Goal: Task Accomplishment & Management: Manage account settings

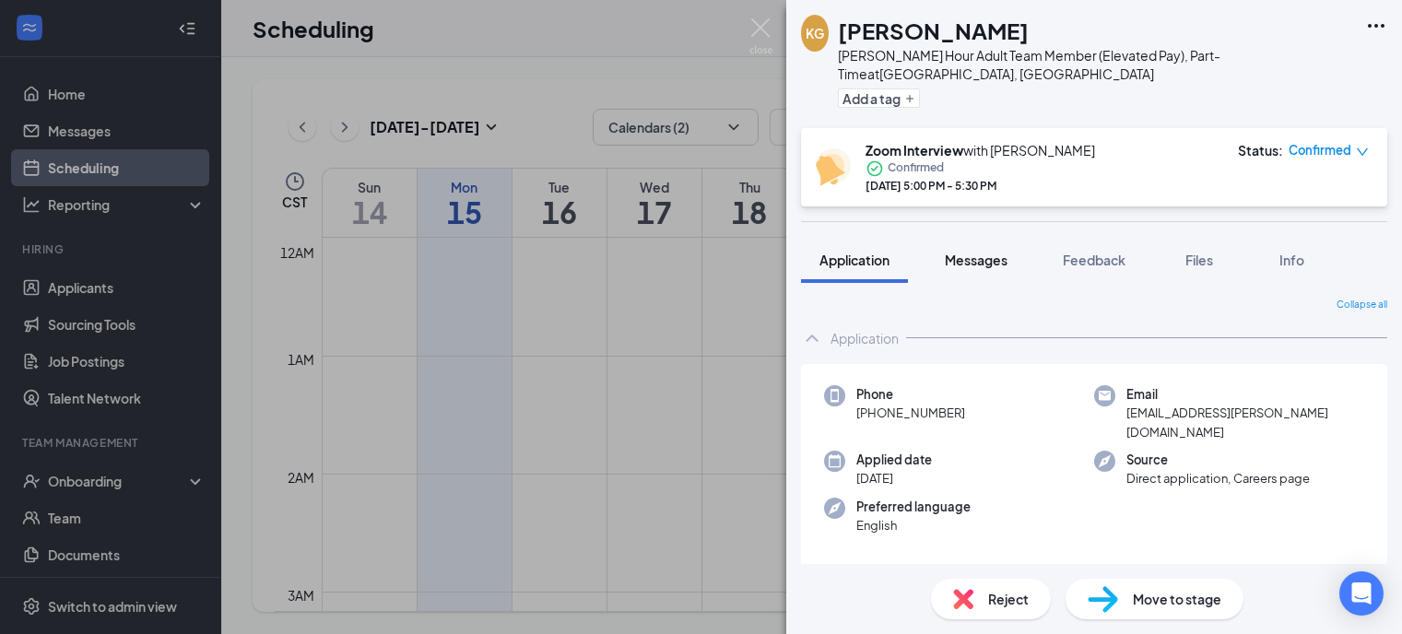
scroll to position [1920, 0]
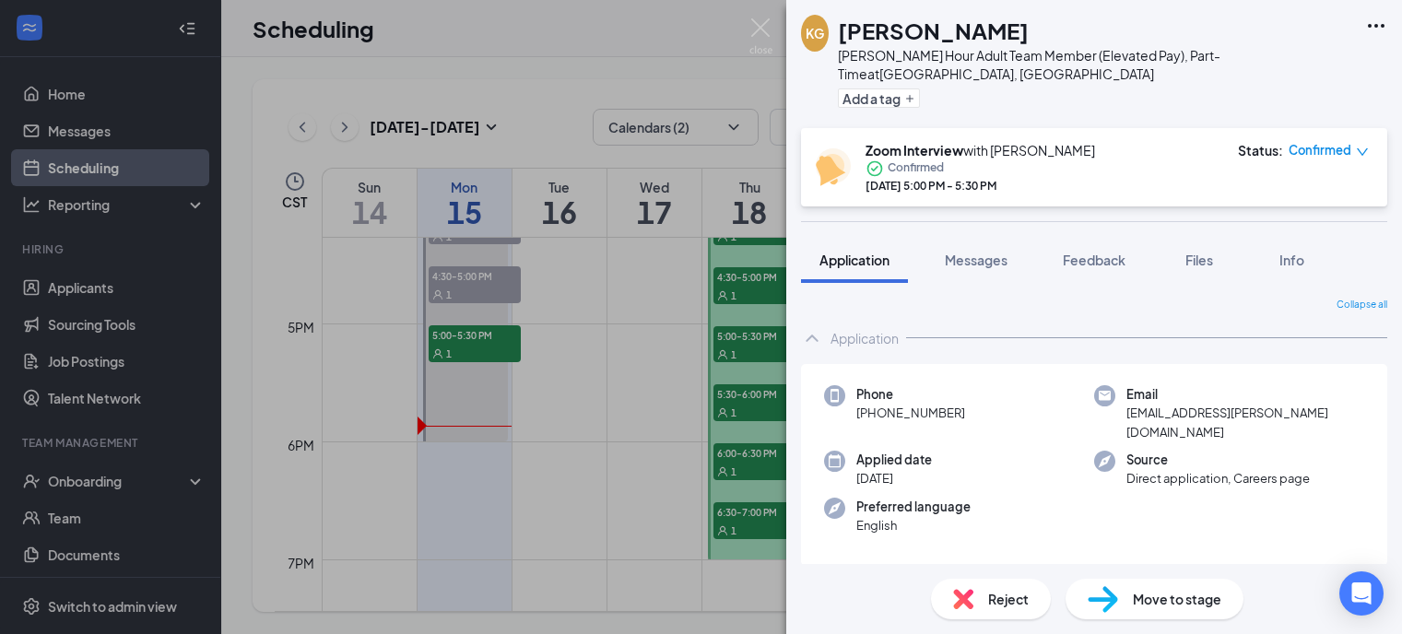
drag, startPoint x: 777, startPoint y: 34, endPoint x: 759, endPoint y: 33, distance: 17.5
click at [777, 34] on div "KG [PERSON_NAME] [PERSON_NAME] Hour Adult Team Member (Elevated Pay), Part-Time…" at bounding box center [701, 317] width 1402 height 634
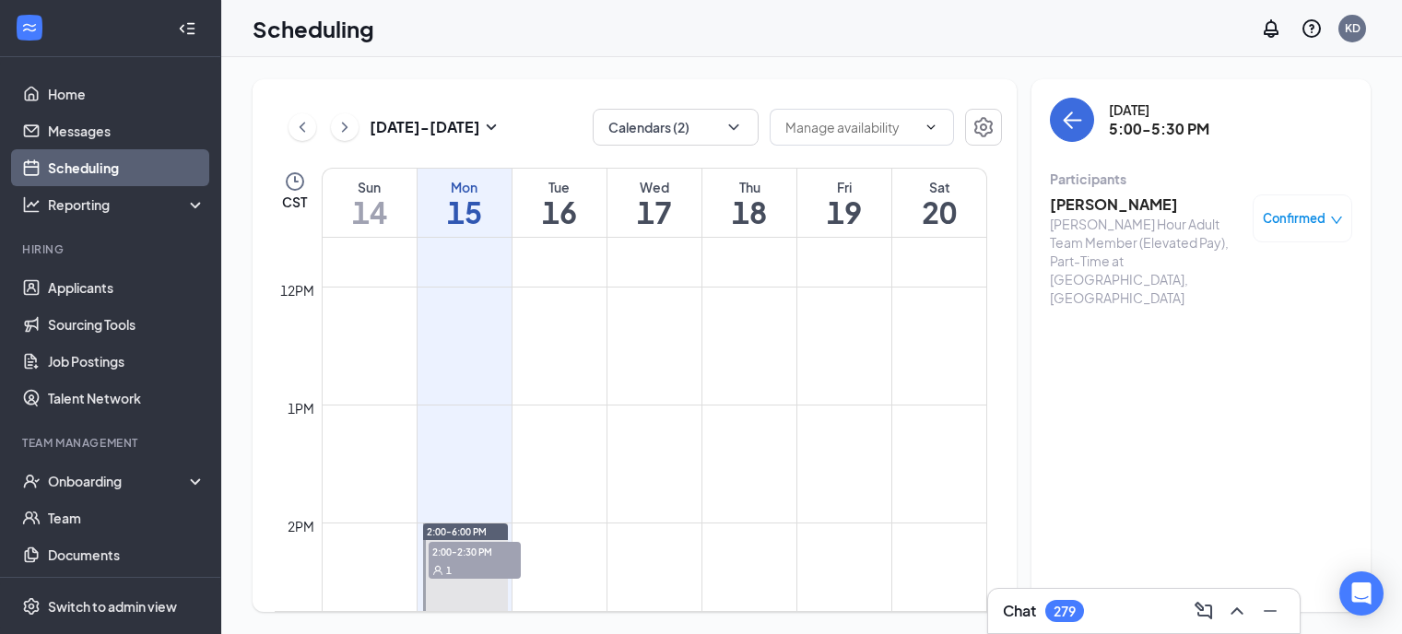
scroll to position [1551, 0]
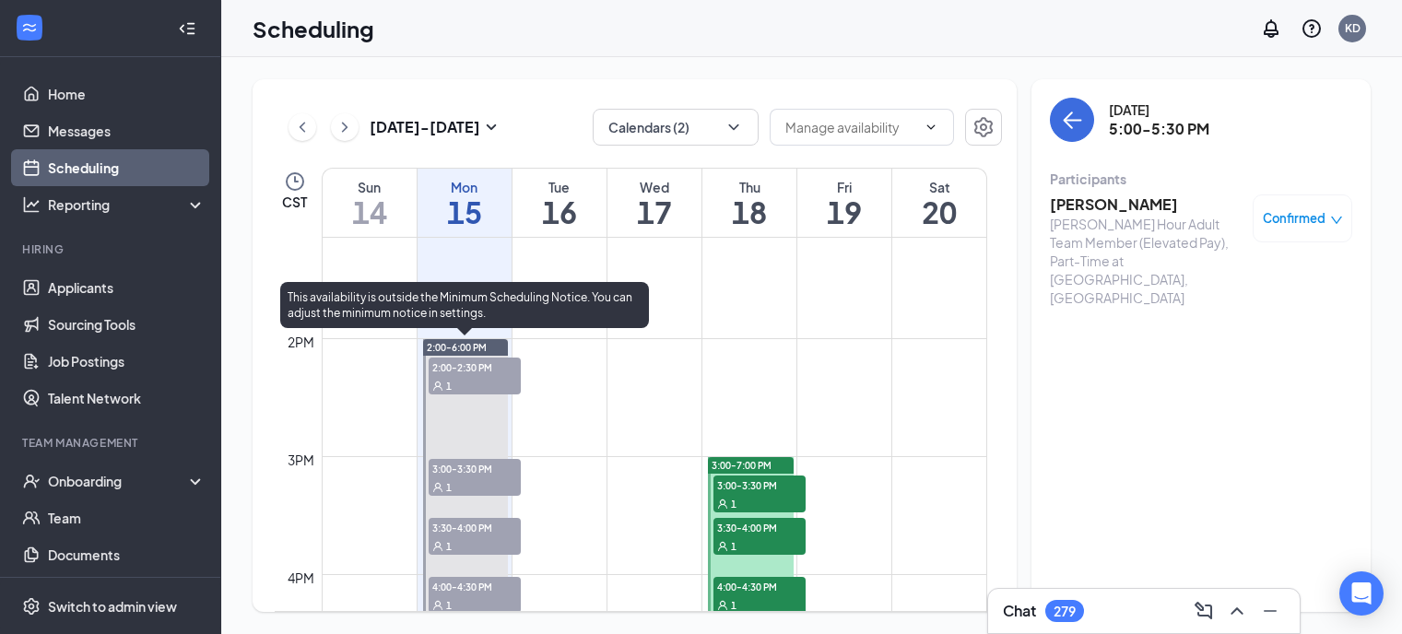
click at [486, 486] on div "1" at bounding box center [475, 486] width 92 height 18
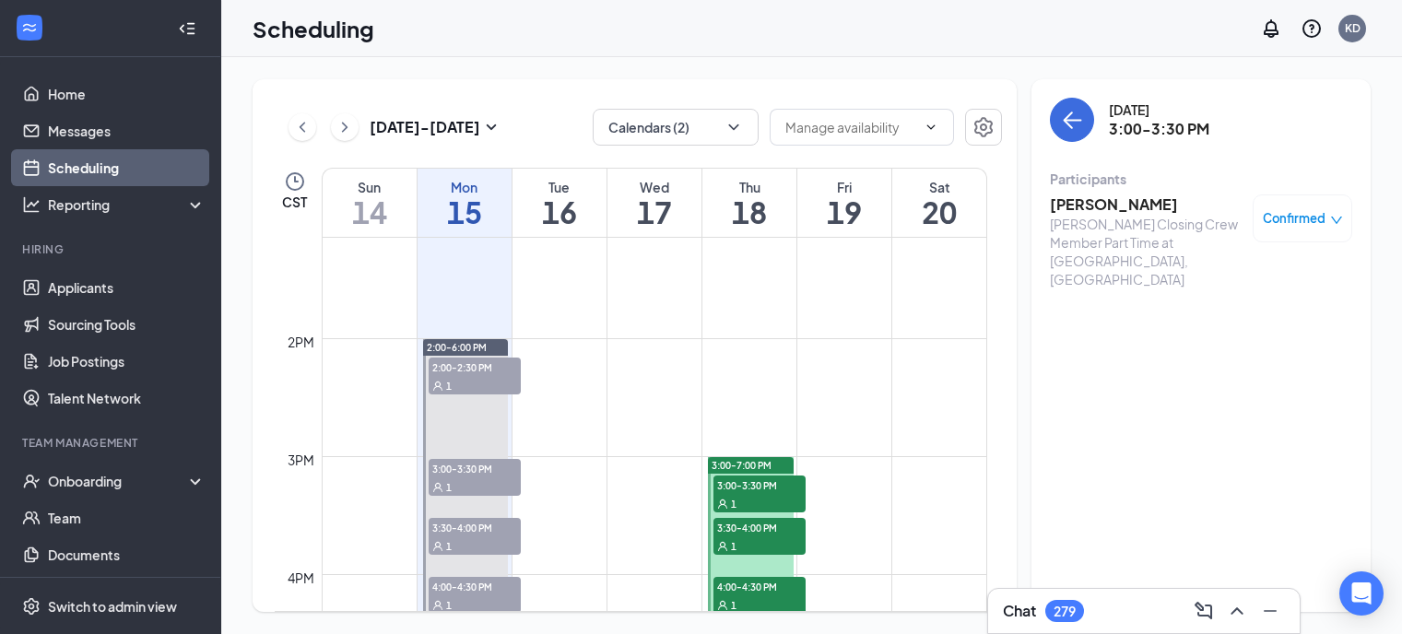
click at [1077, 212] on h3 "[PERSON_NAME]" at bounding box center [1147, 204] width 194 height 20
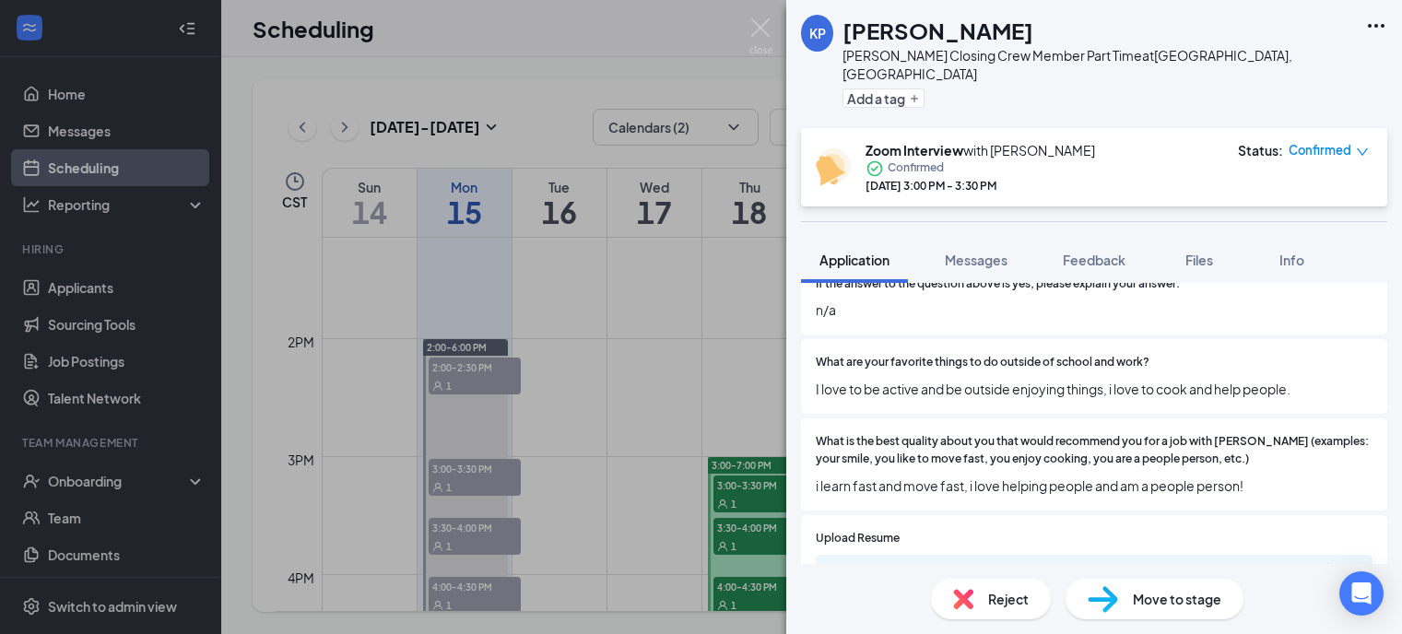
scroll to position [737, 0]
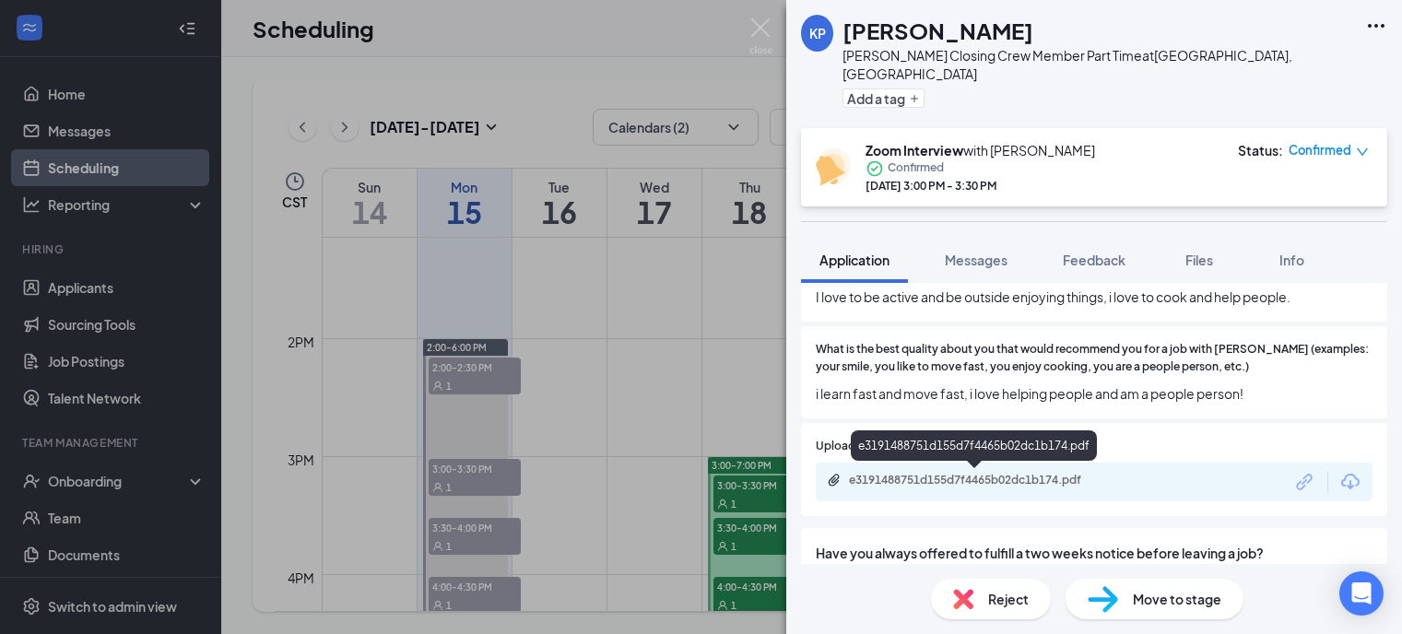
click at [996, 489] on div "e3191488751d155d7f4465b02dc1b174.pdf" at bounding box center [976, 482] width 299 height 18
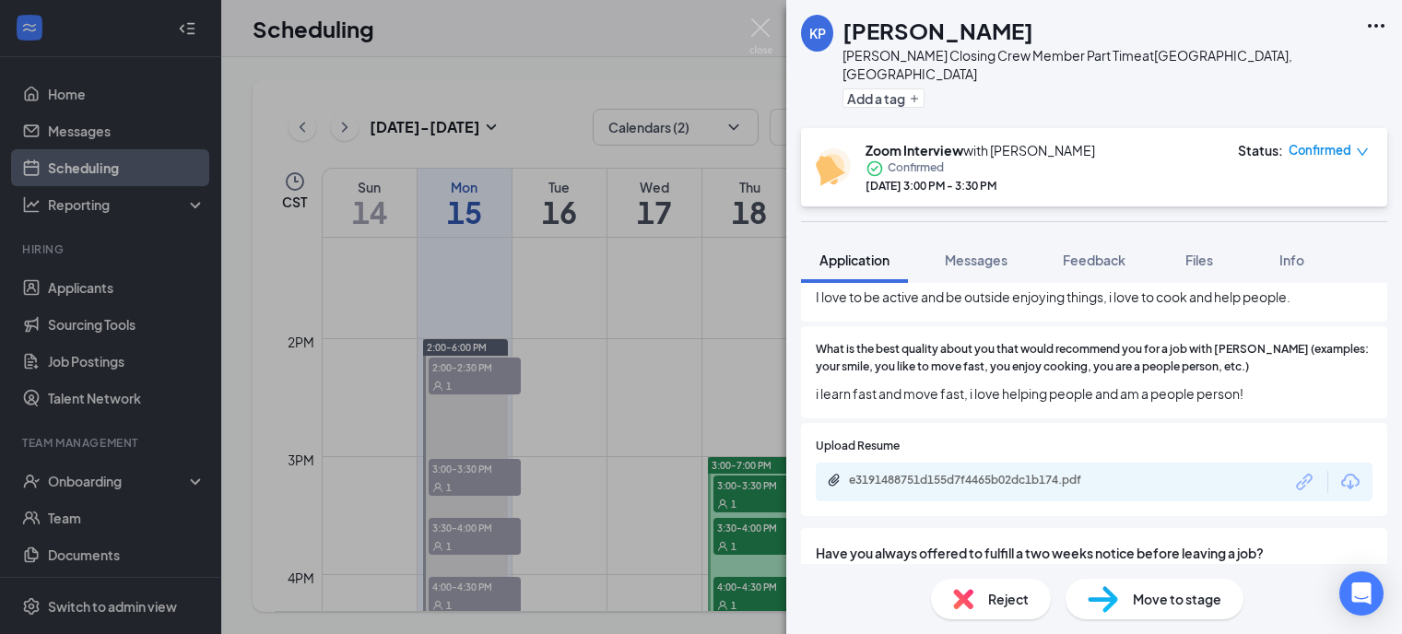
click at [772, 32] on div "[PERSON_NAME] [PERSON_NAME] Closing Crew Member Part Time at [GEOGRAPHIC_DATA],…" at bounding box center [701, 317] width 1402 height 634
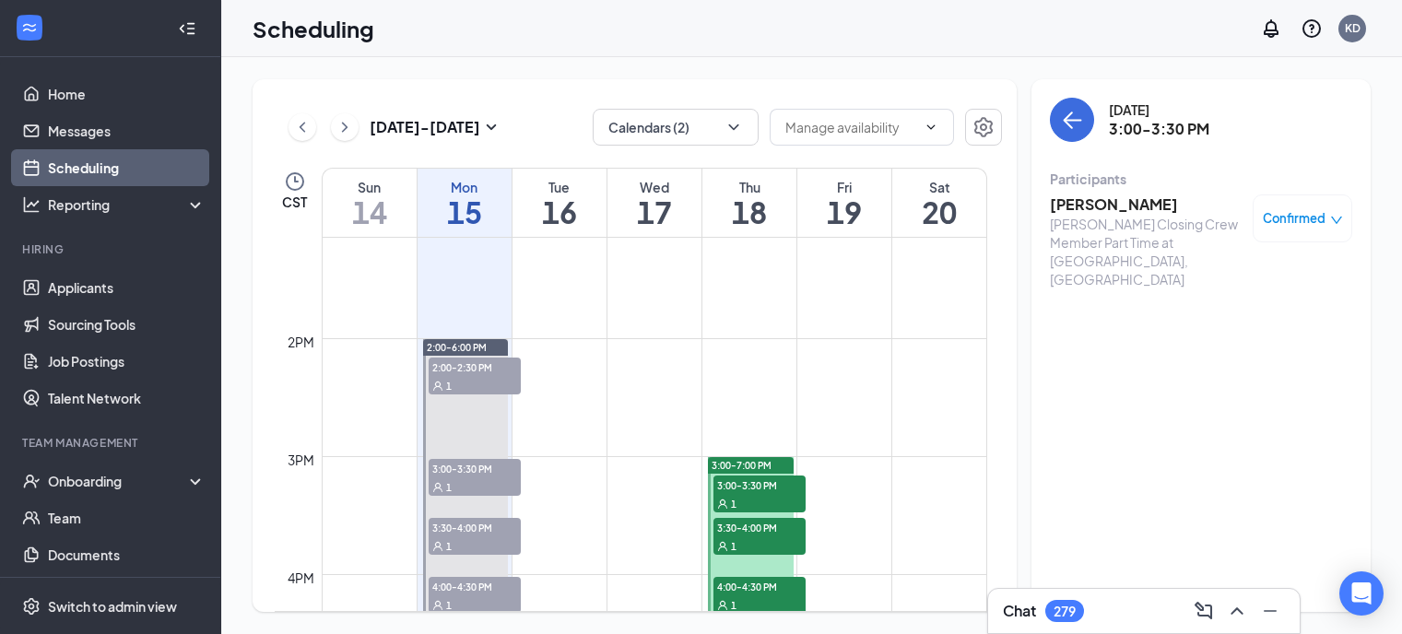
scroll to position [1643, 0]
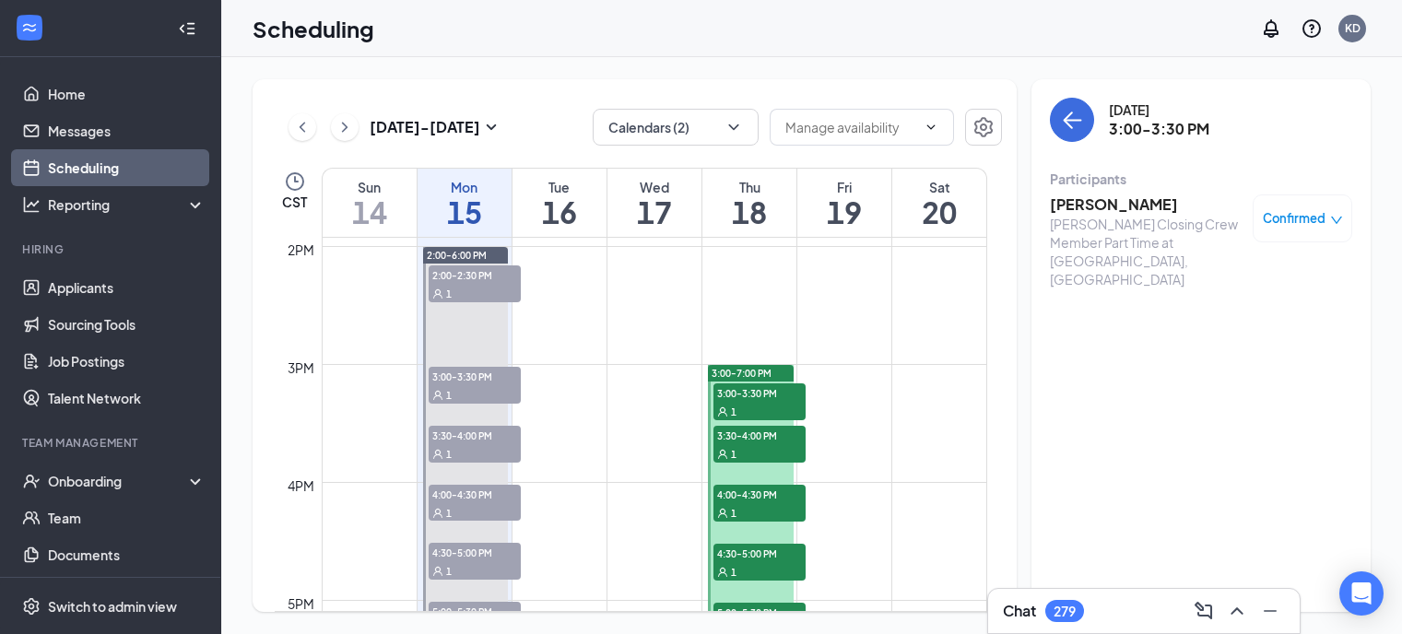
click at [481, 501] on span "4:00-4:30 PM" at bounding box center [475, 494] width 92 height 18
click at [1124, 214] on h3 "[PERSON_NAME]" at bounding box center [1147, 204] width 194 height 20
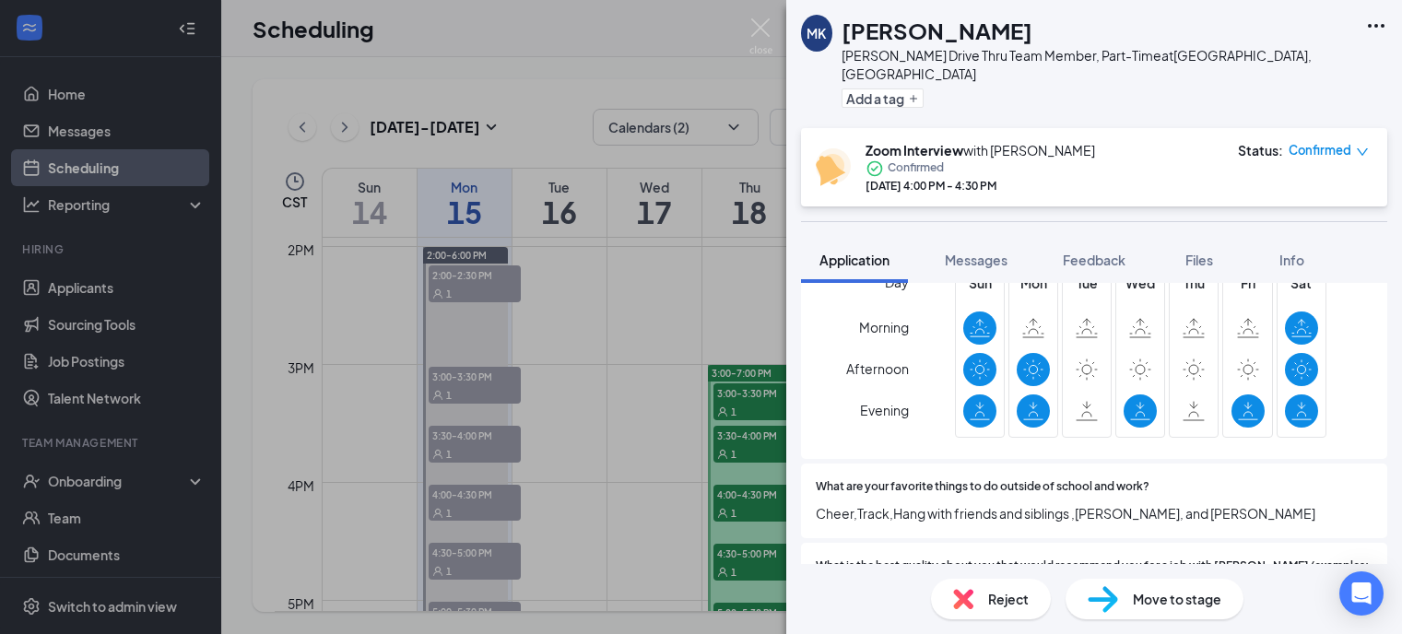
scroll to position [922, 0]
